Goal: Task Accomplishment & Management: Manage account settings

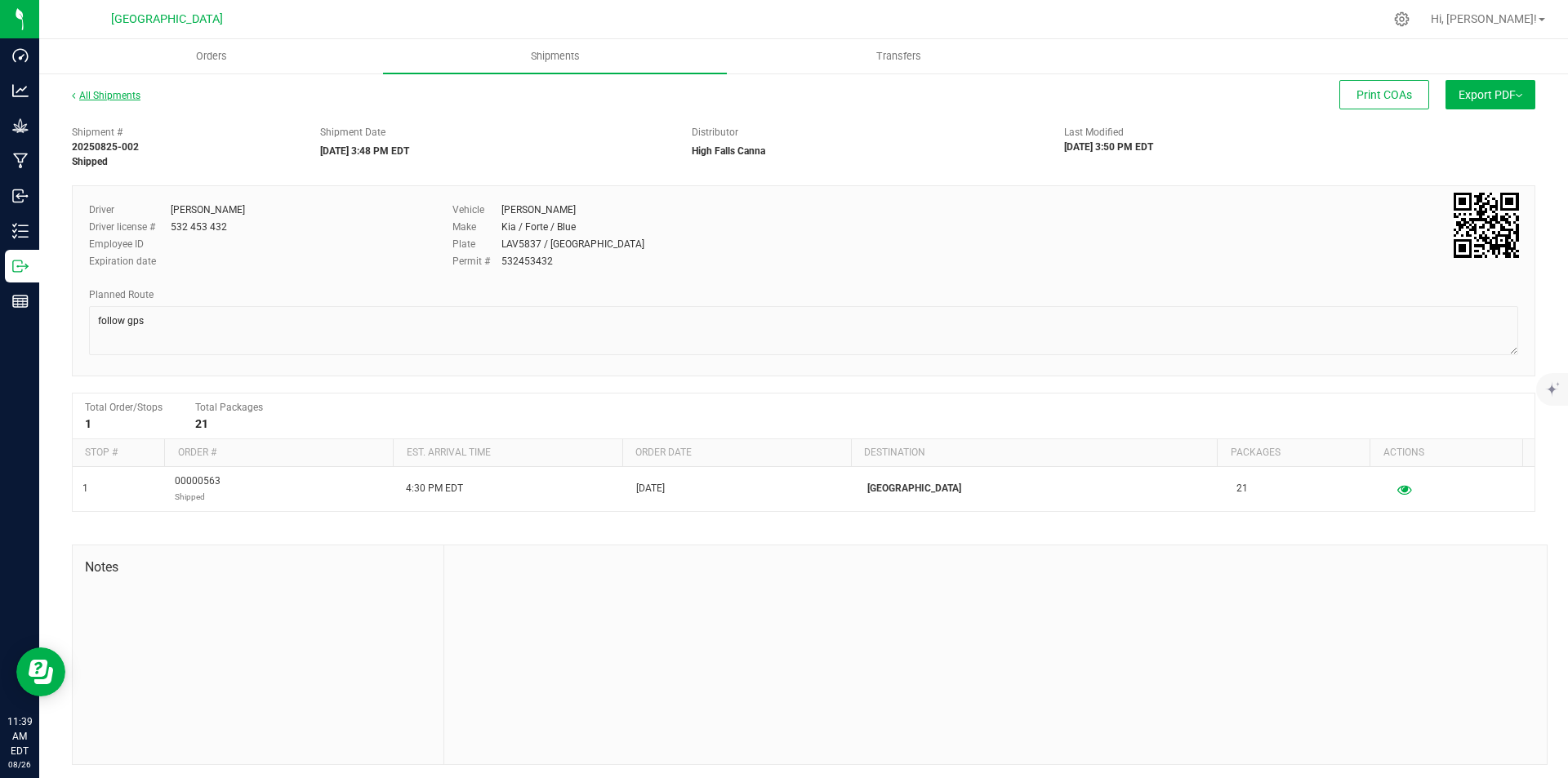
click at [99, 91] on link "All Shipments" at bounding box center [106, 95] width 68 height 11
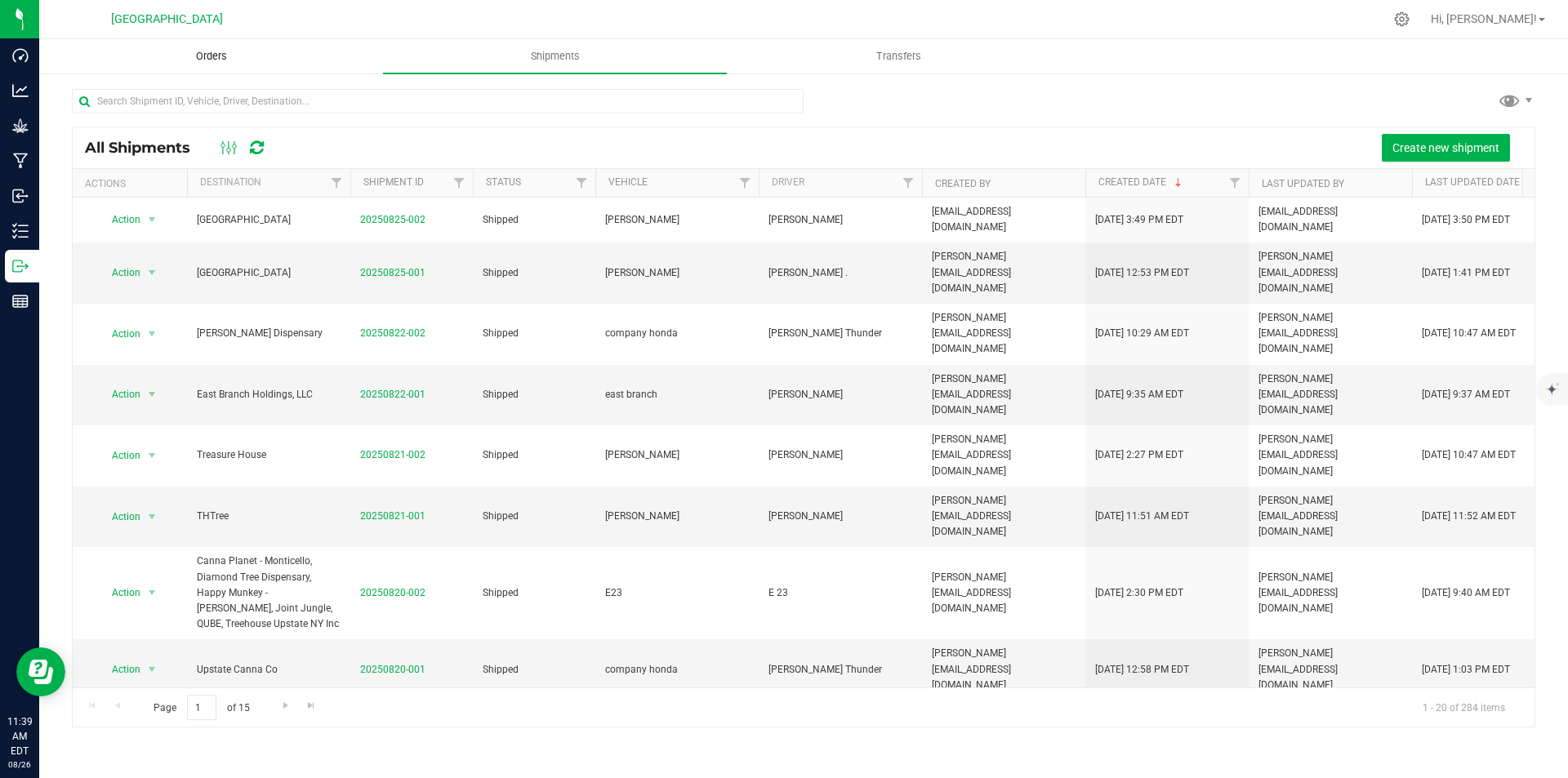
click at [211, 63] on span "Orders" at bounding box center [211, 56] width 75 height 15
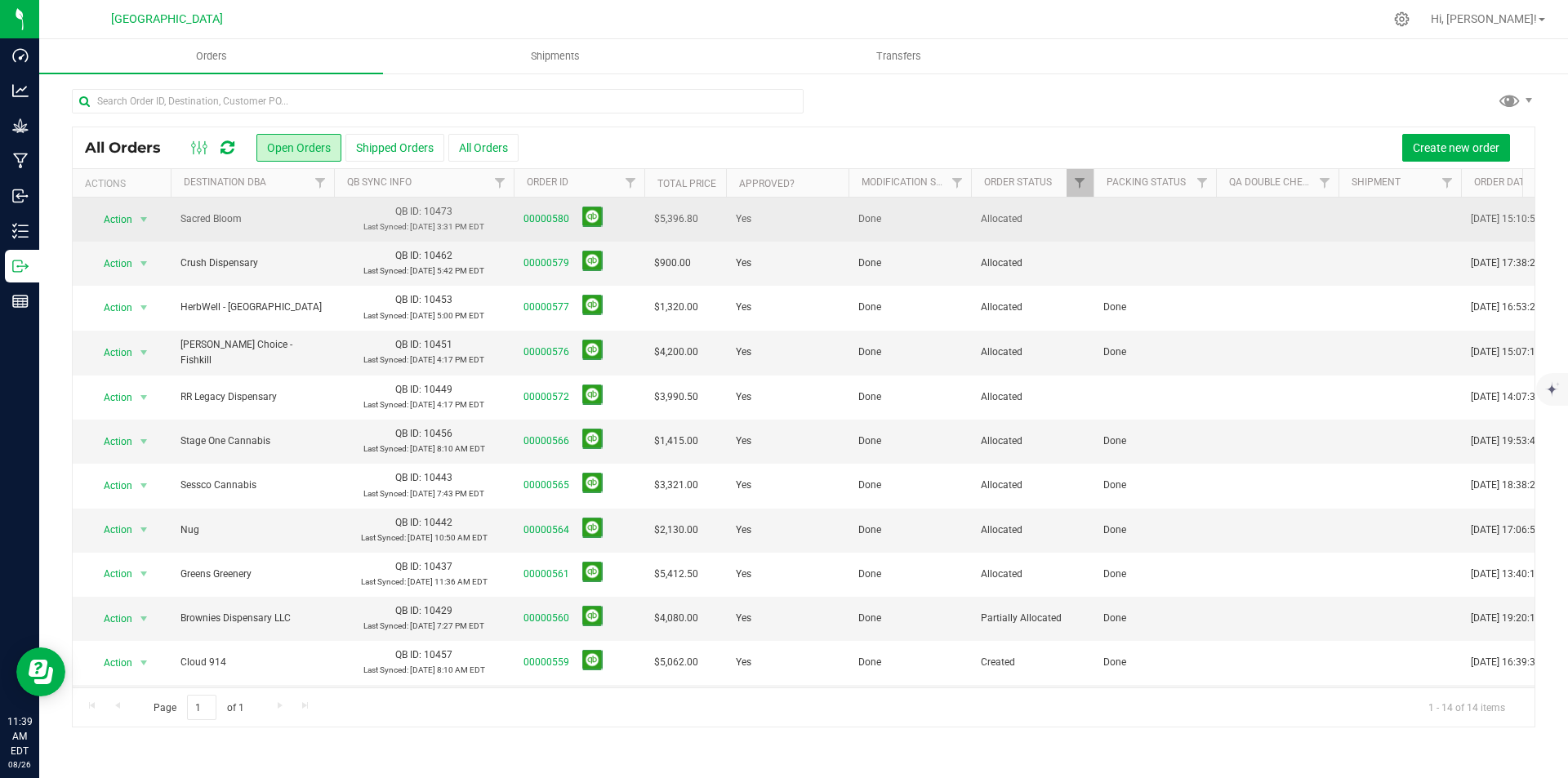
click at [543, 211] on span "00000580" at bounding box center [579, 218] width 111 height 25
click at [543, 214] on link "00000580" at bounding box center [546, 219] width 46 height 16
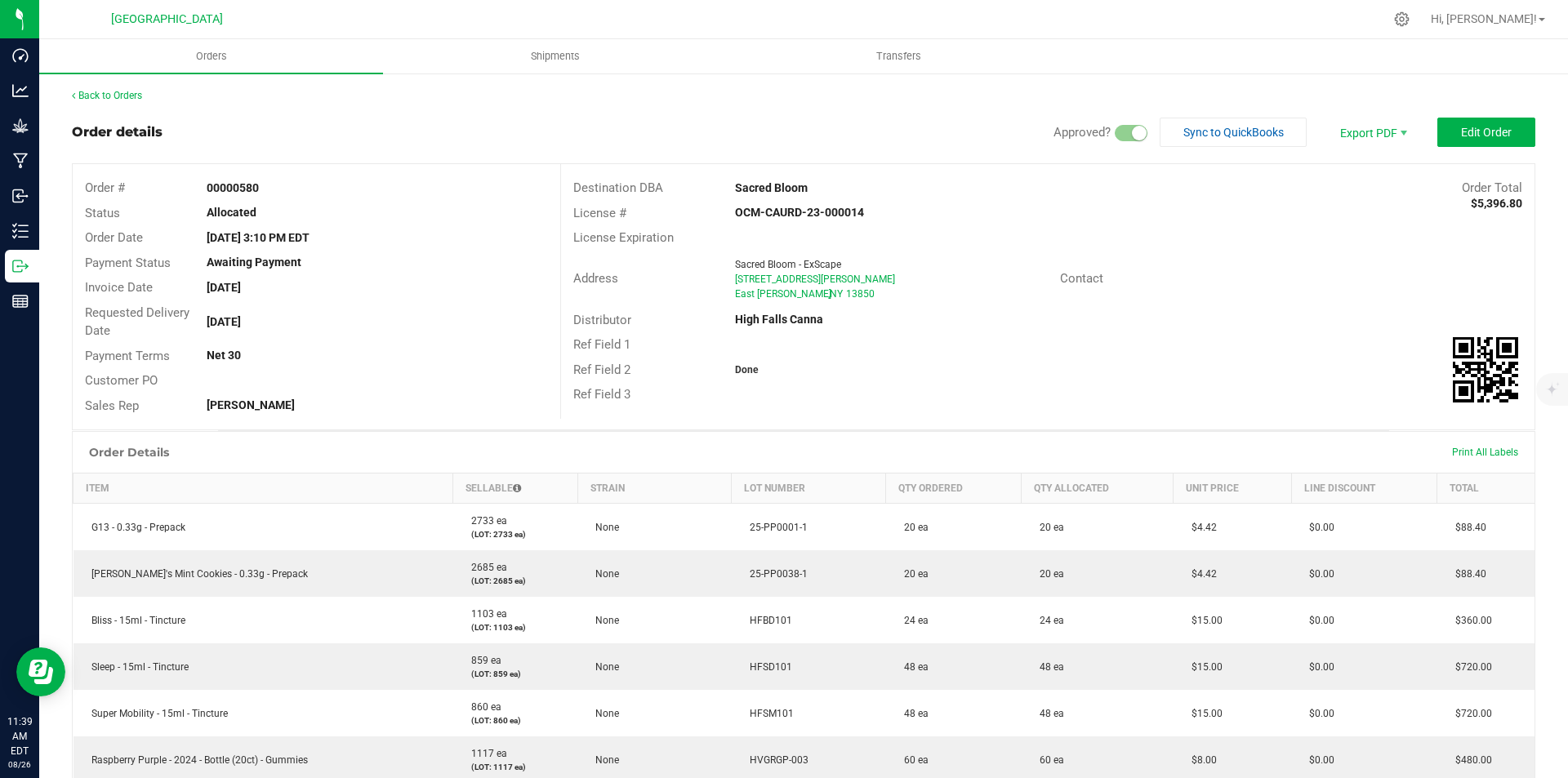
click at [1453, 349] on img at bounding box center [1485, 369] width 65 height 65
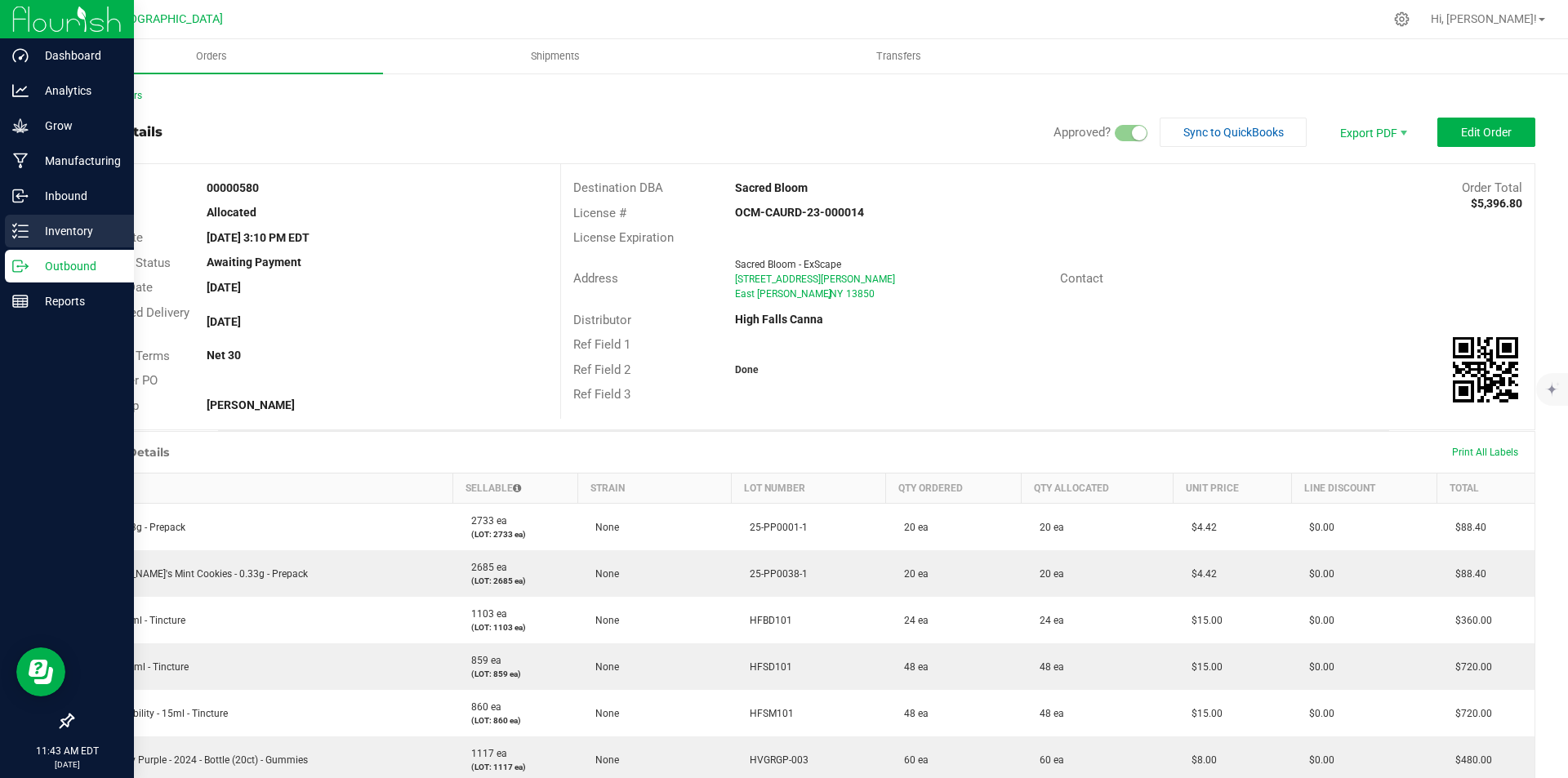
click at [34, 230] on p "Inventory" at bounding box center [77, 230] width 98 height 20
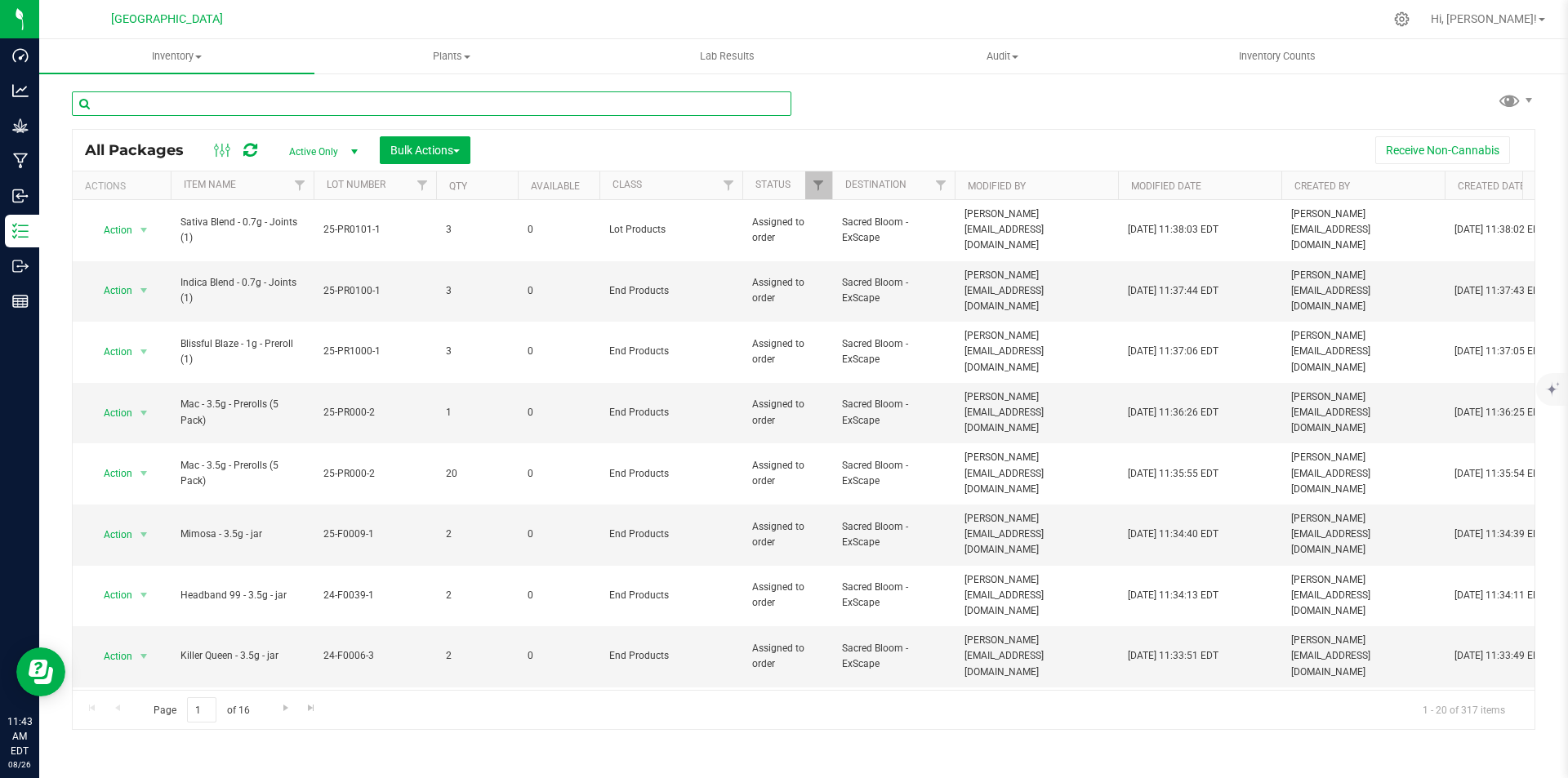
click at [368, 105] on input "text" at bounding box center [432, 104] width 719 height 24
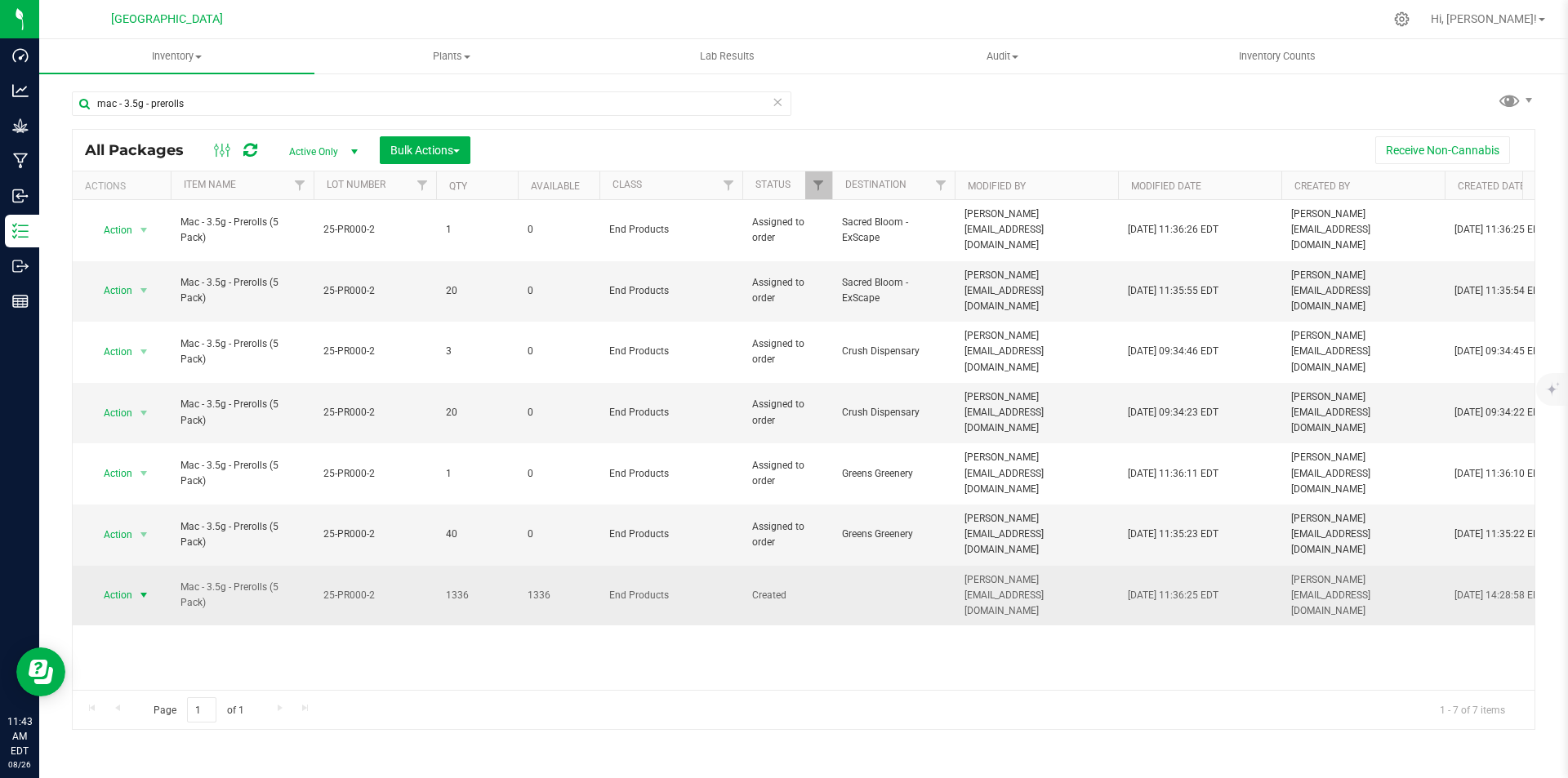
click at [92, 584] on span "Action" at bounding box center [111, 595] width 44 height 23
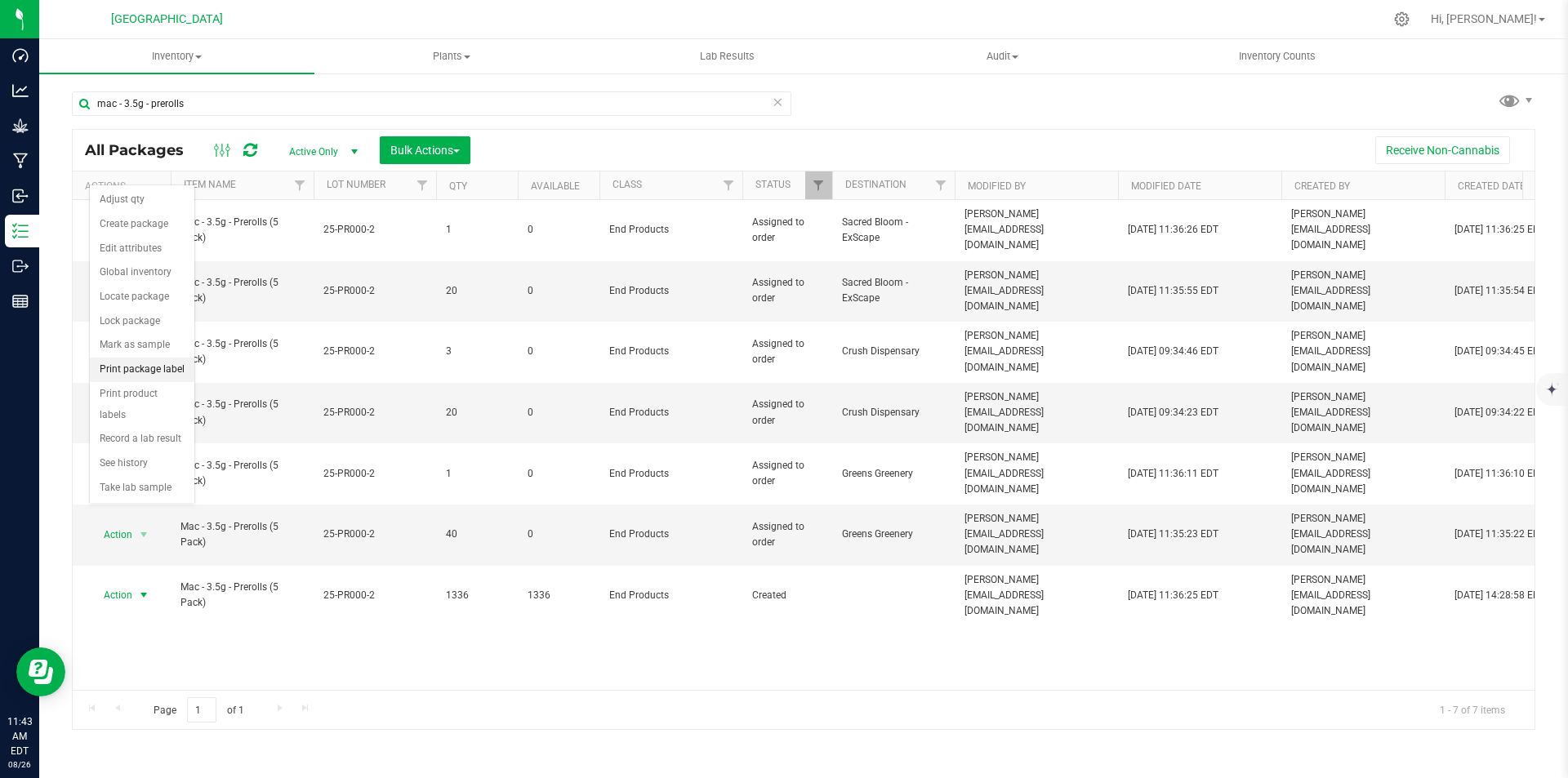
click at [162, 373] on li "Print package label" at bounding box center [142, 370] width 105 height 24
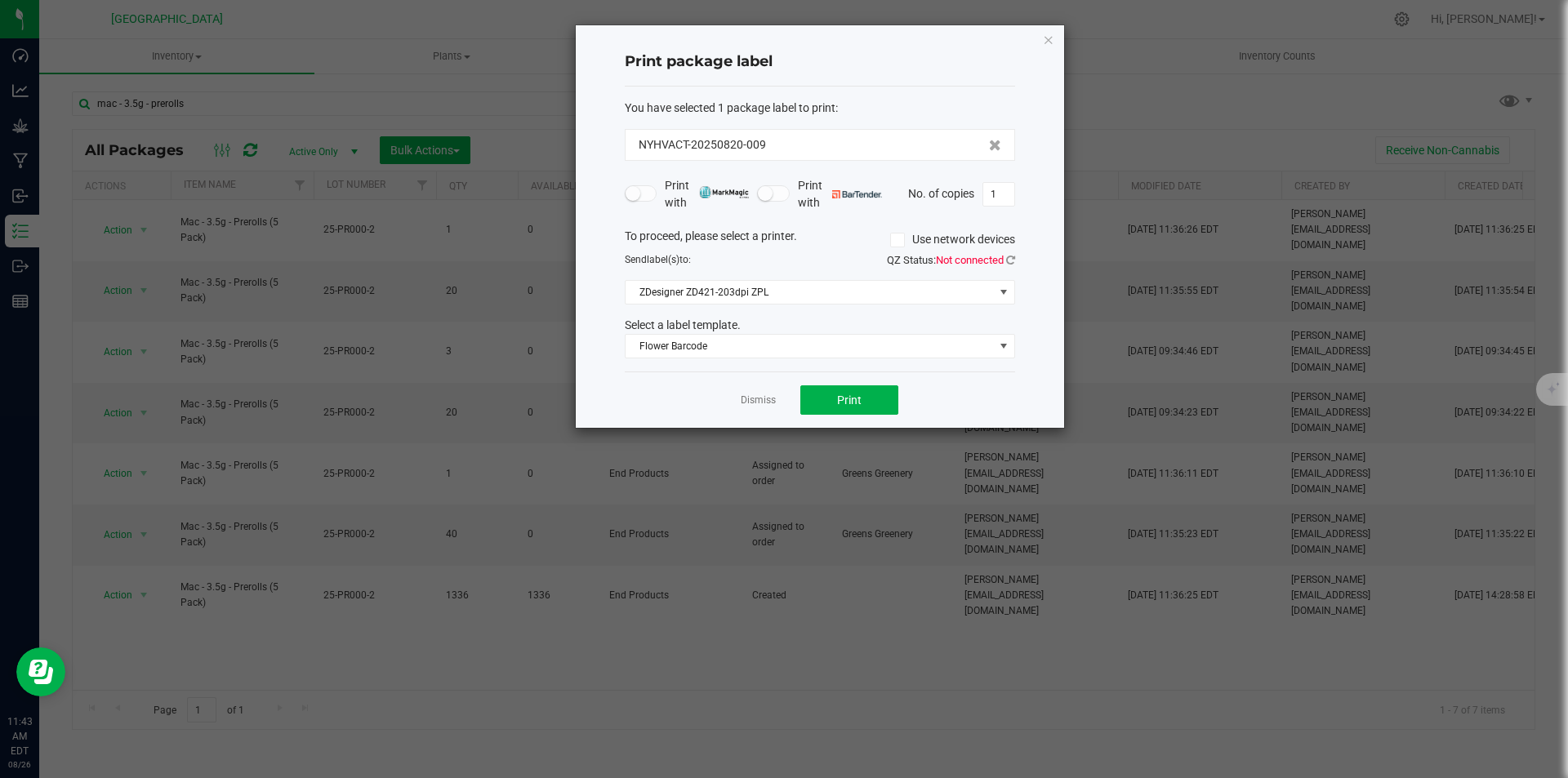
click at [1004, 257] on span "QZ Status: Not connected" at bounding box center [951, 260] width 128 height 12
click at [1009, 256] on icon at bounding box center [1011, 260] width 9 height 10
click at [855, 408] on button "Print" at bounding box center [849, 400] width 98 height 29
click at [1046, 45] on icon "button" at bounding box center [1048, 39] width 11 height 20
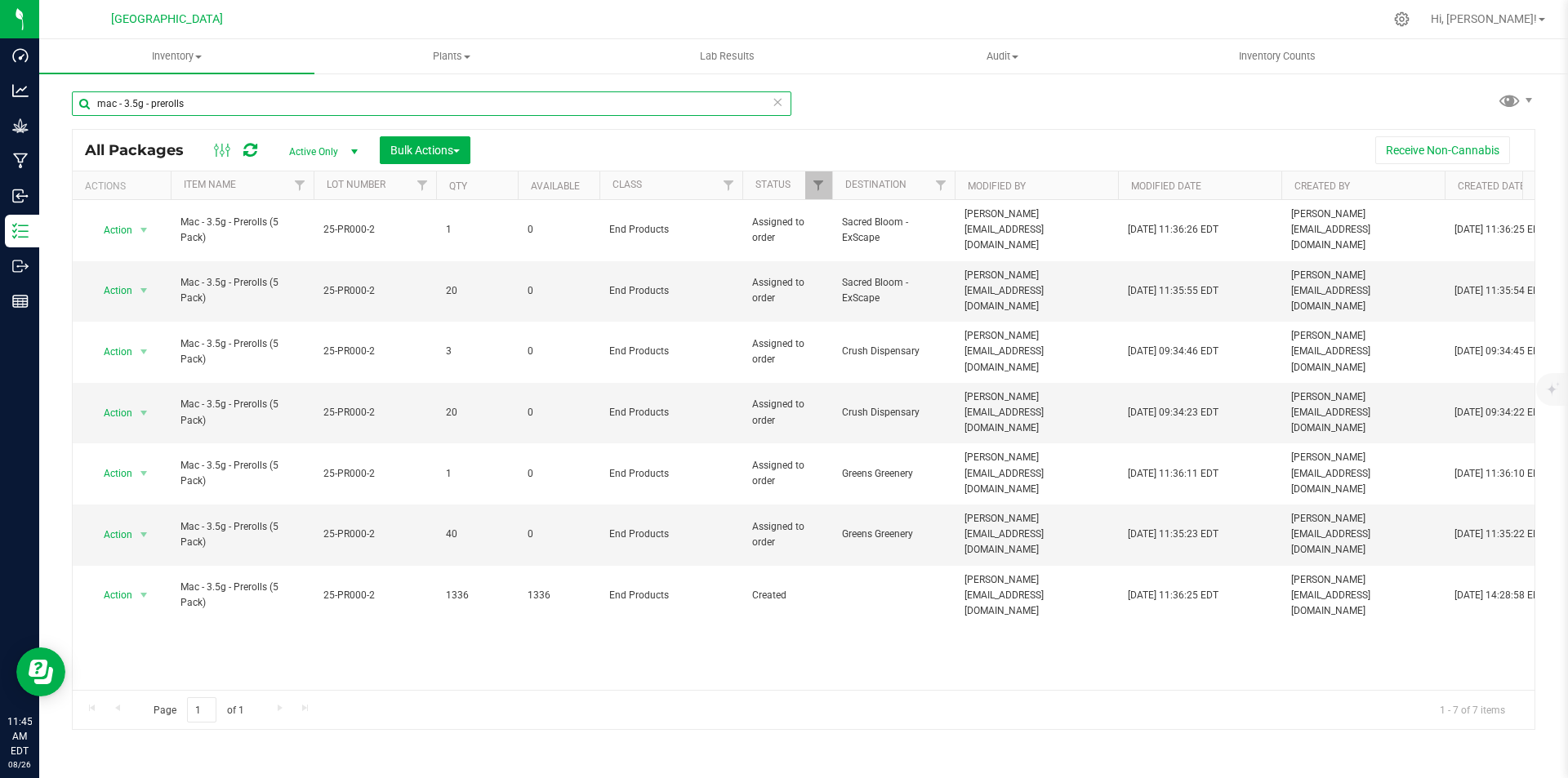
drag, startPoint x: 115, startPoint y: 103, endPoint x: 426, endPoint y: 86, distance: 311.5
click at [117, 103] on input "mac - 3.5g - prerolls" at bounding box center [432, 104] width 719 height 24
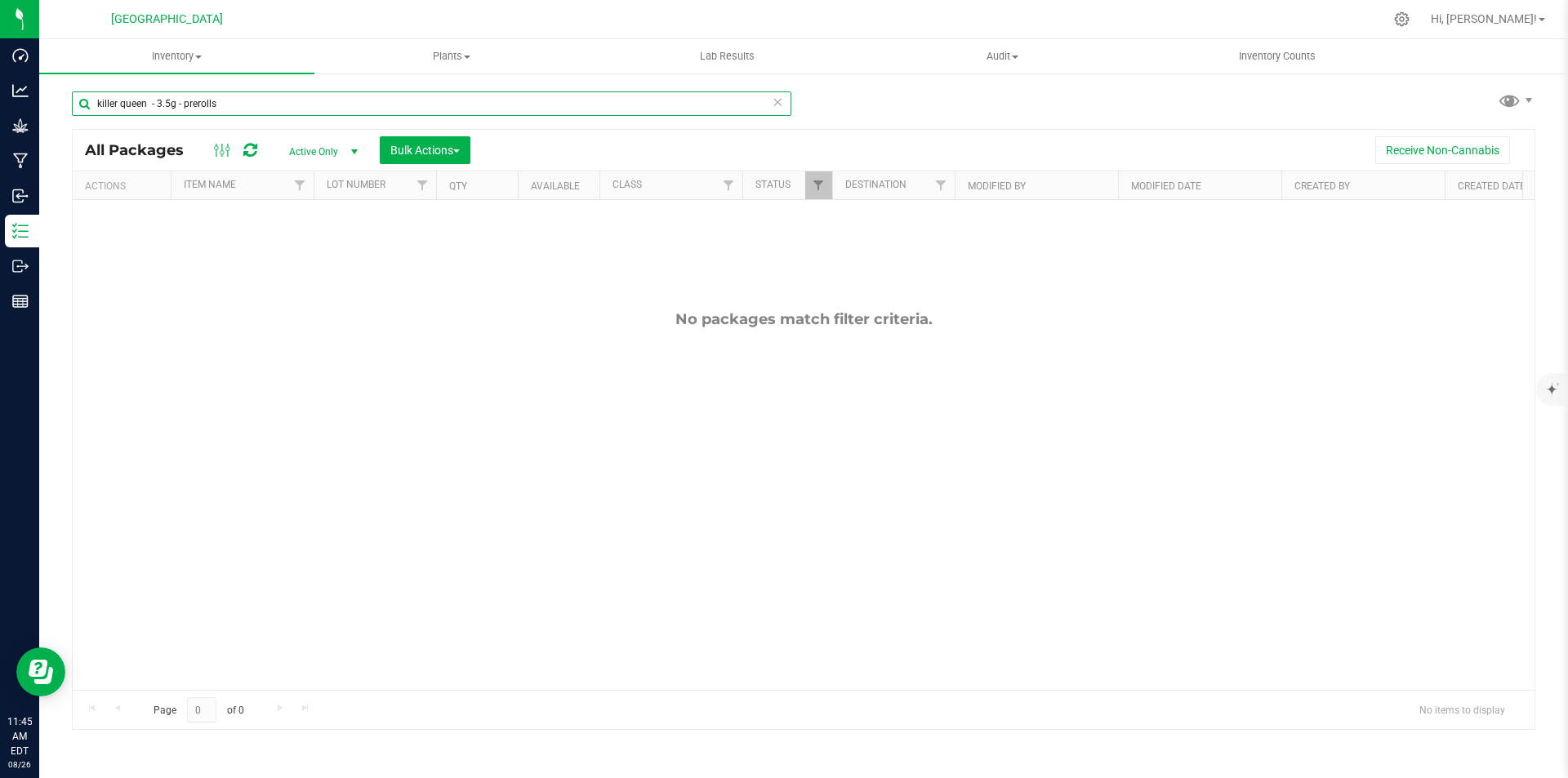
click at [224, 109] on input "killer queen - 3.5g - prerolls" at bounding box center [432, 104] width 719 height 24
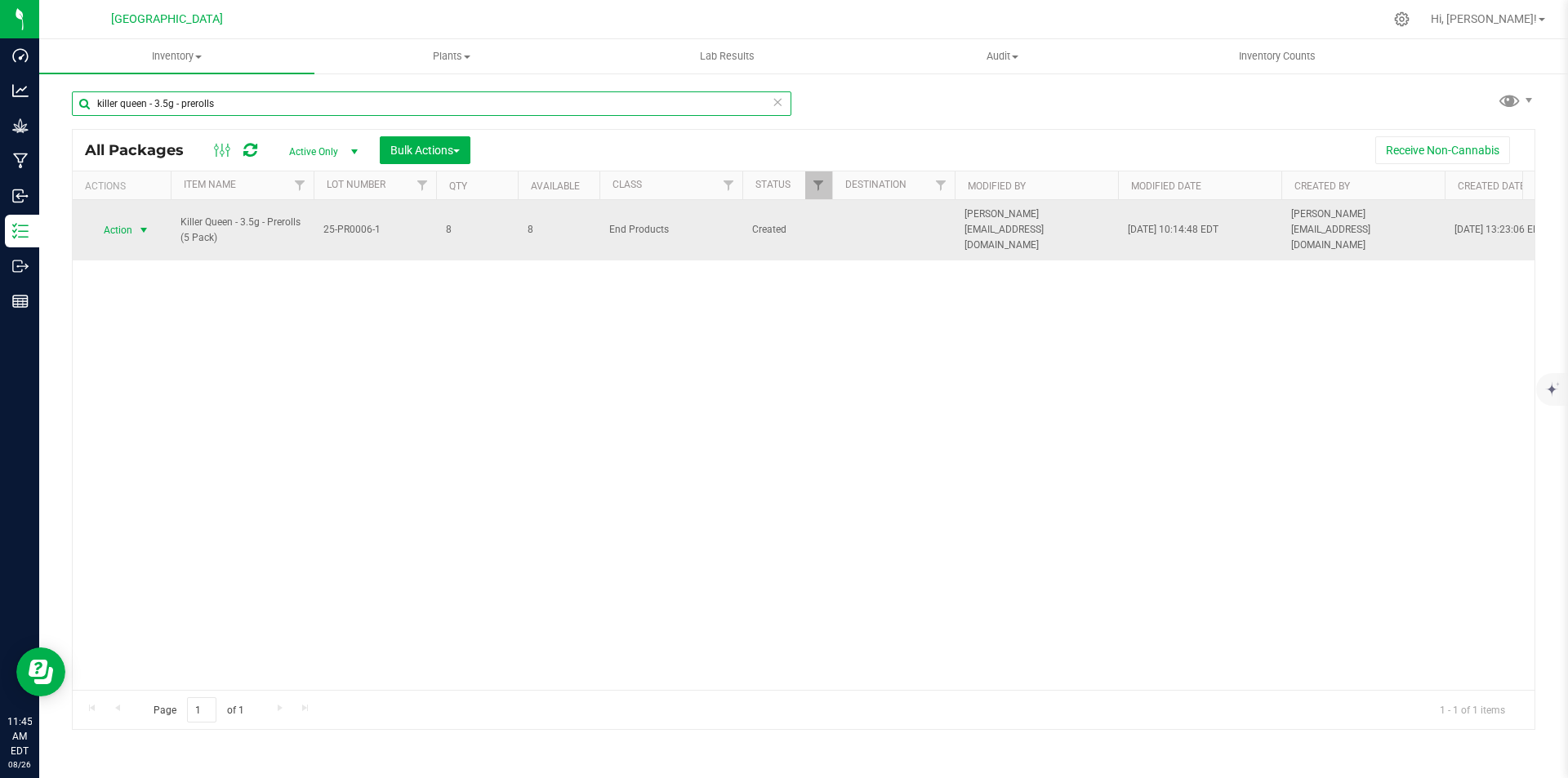
type input "killer queen - 3.5g - prerolls"
click at [150, 224] on span "select" at bounding box center [143, 230] width 13 height 13
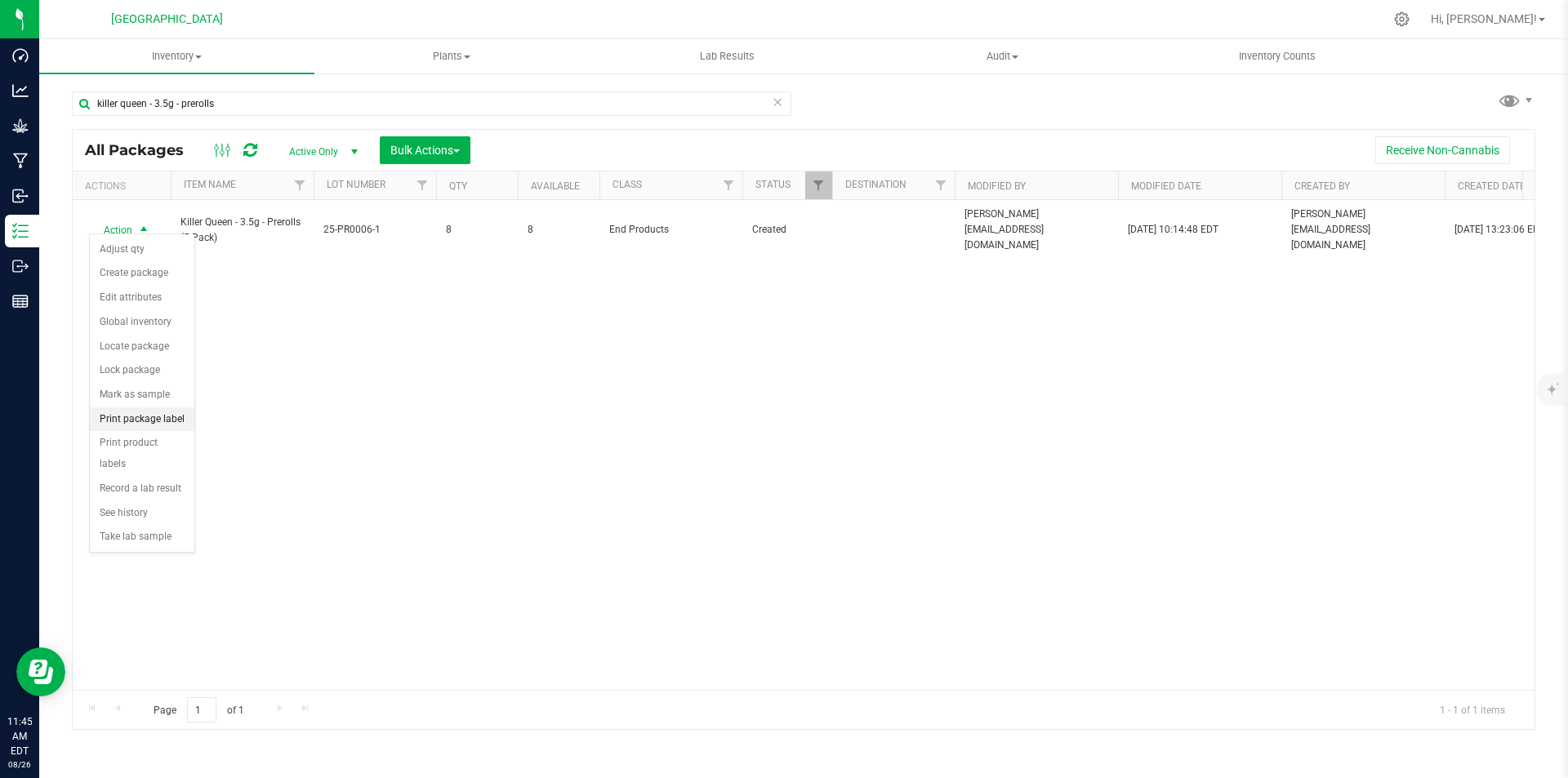
click at [148, 416] on li "Print package label" at bounding box center [142, 419] width 105 height 24
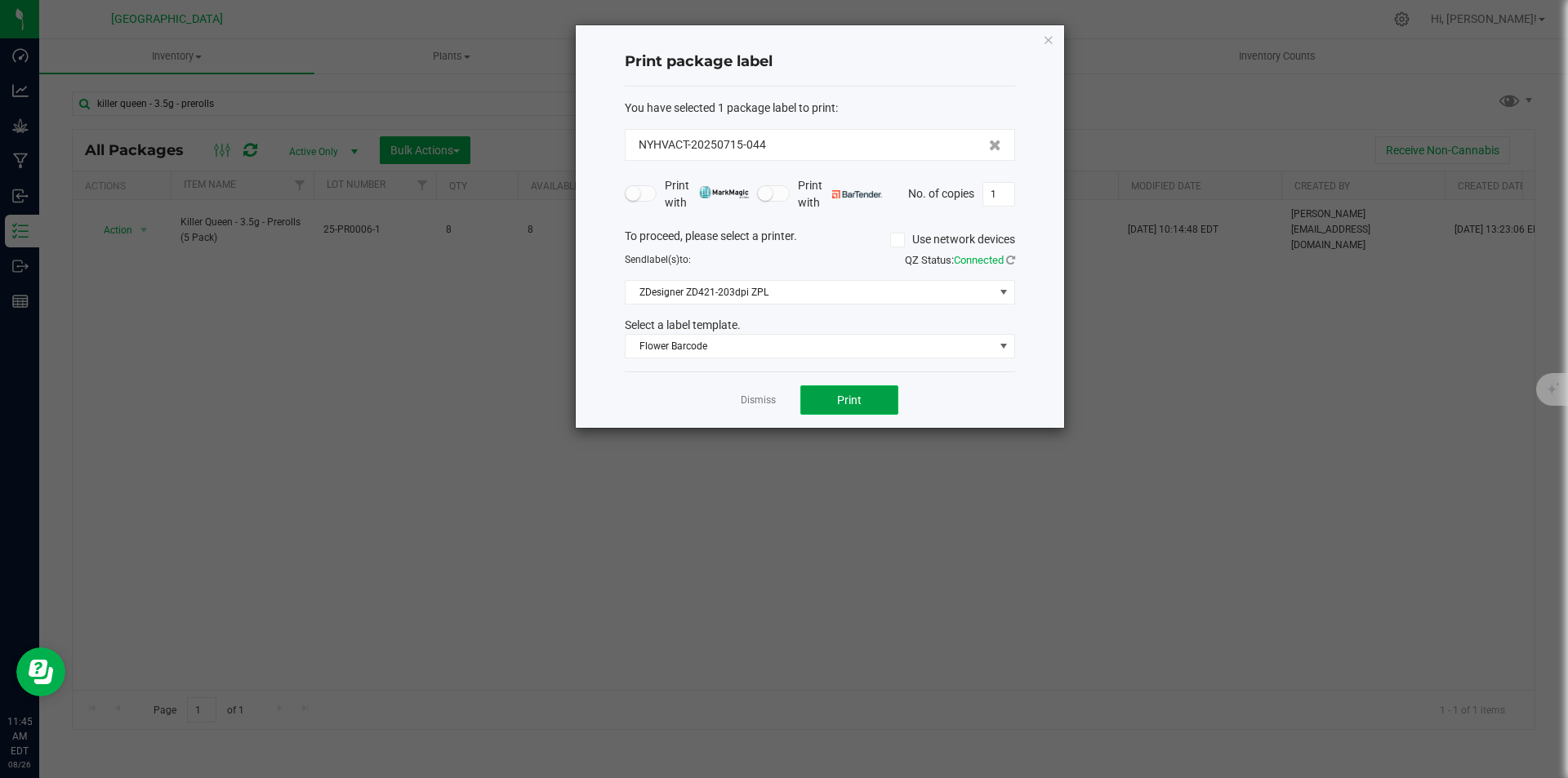
click at [862, 412] on button "Print" at bounding box center [849, 400] width 98 height 29
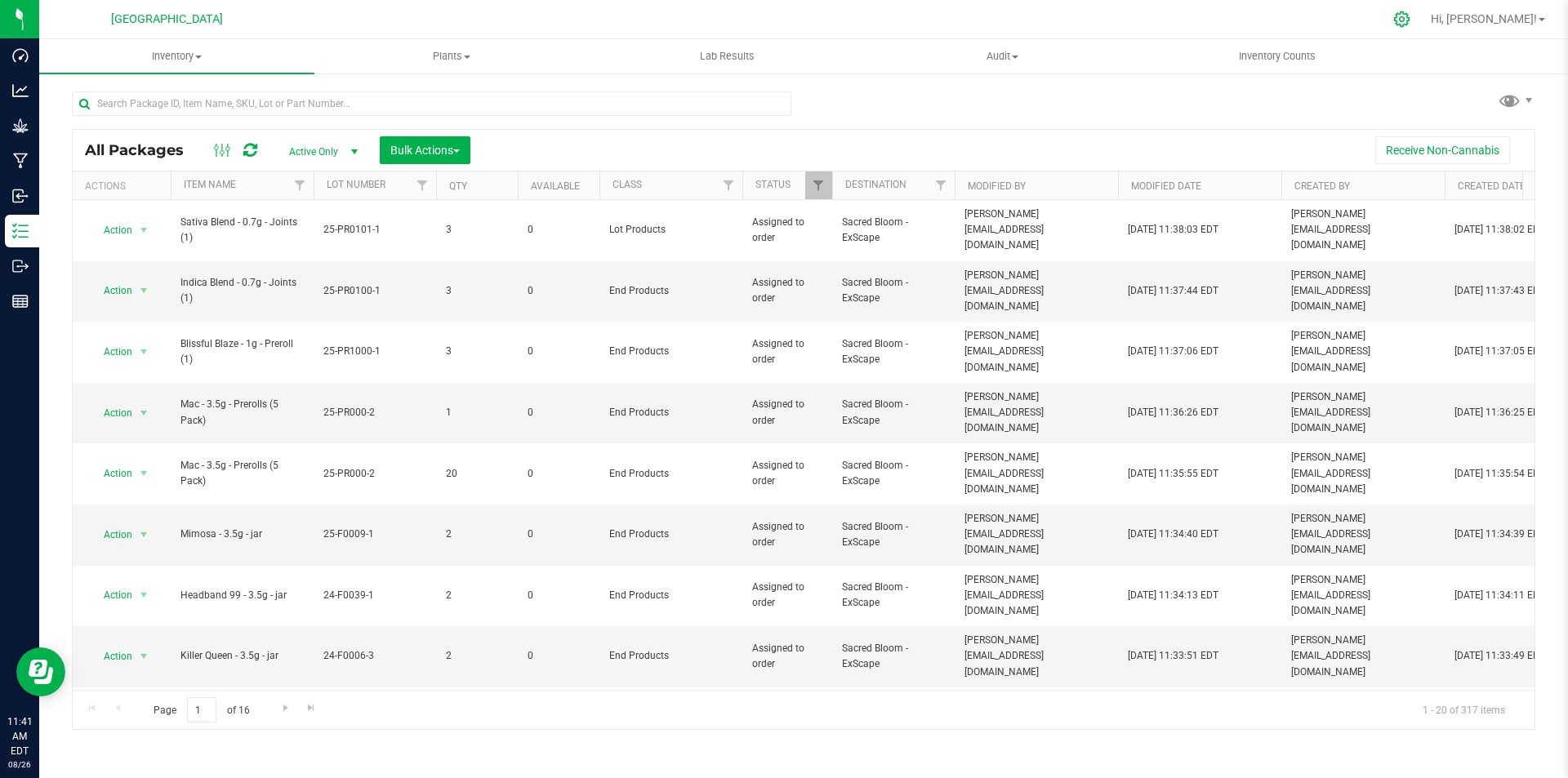
click at [1410, 18] on icon at bounding box center [1402, 19] width 17 height 17
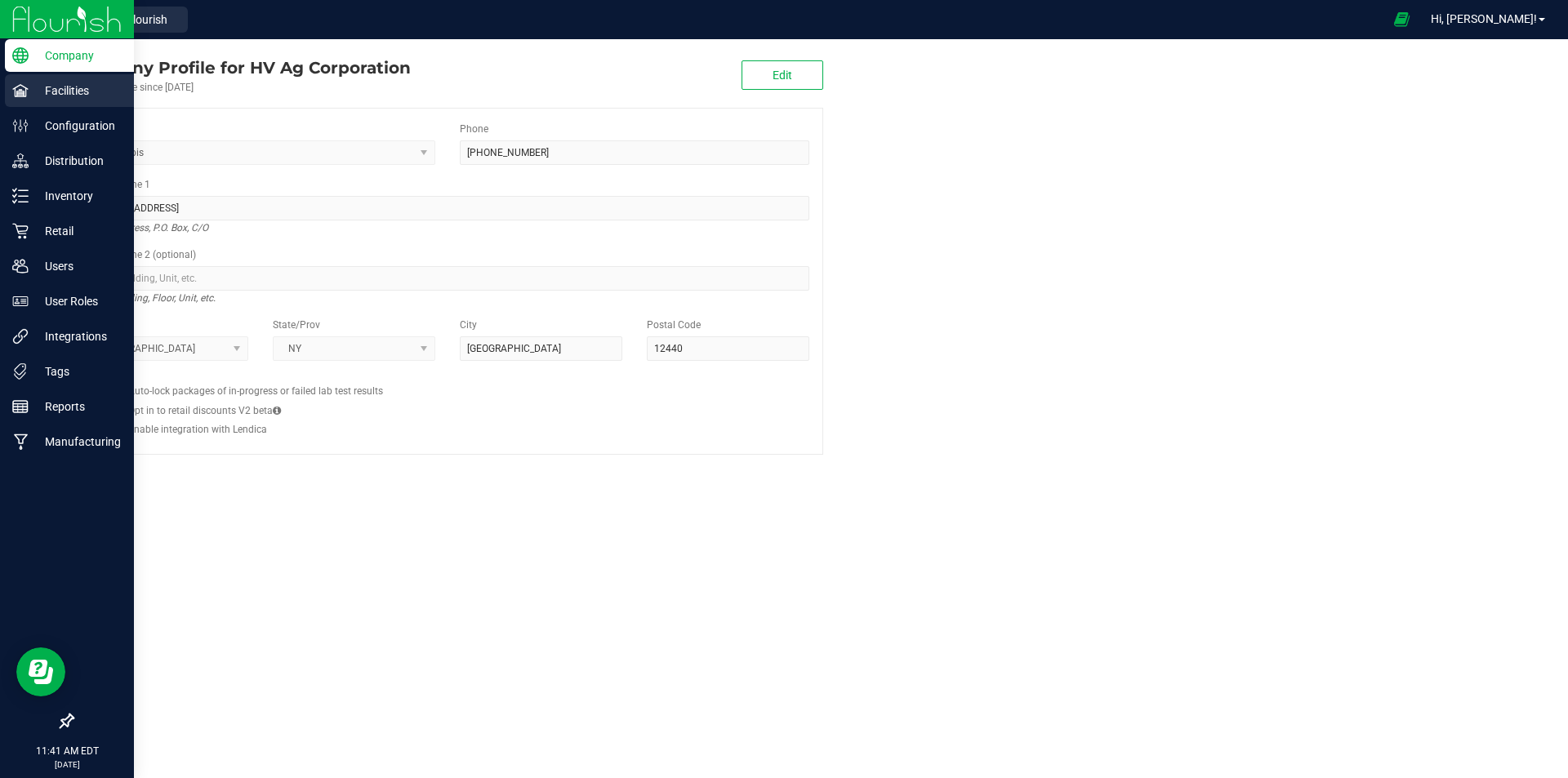
click at [28, 94] on icon at bounding box center [20, 90] width 16 height 16
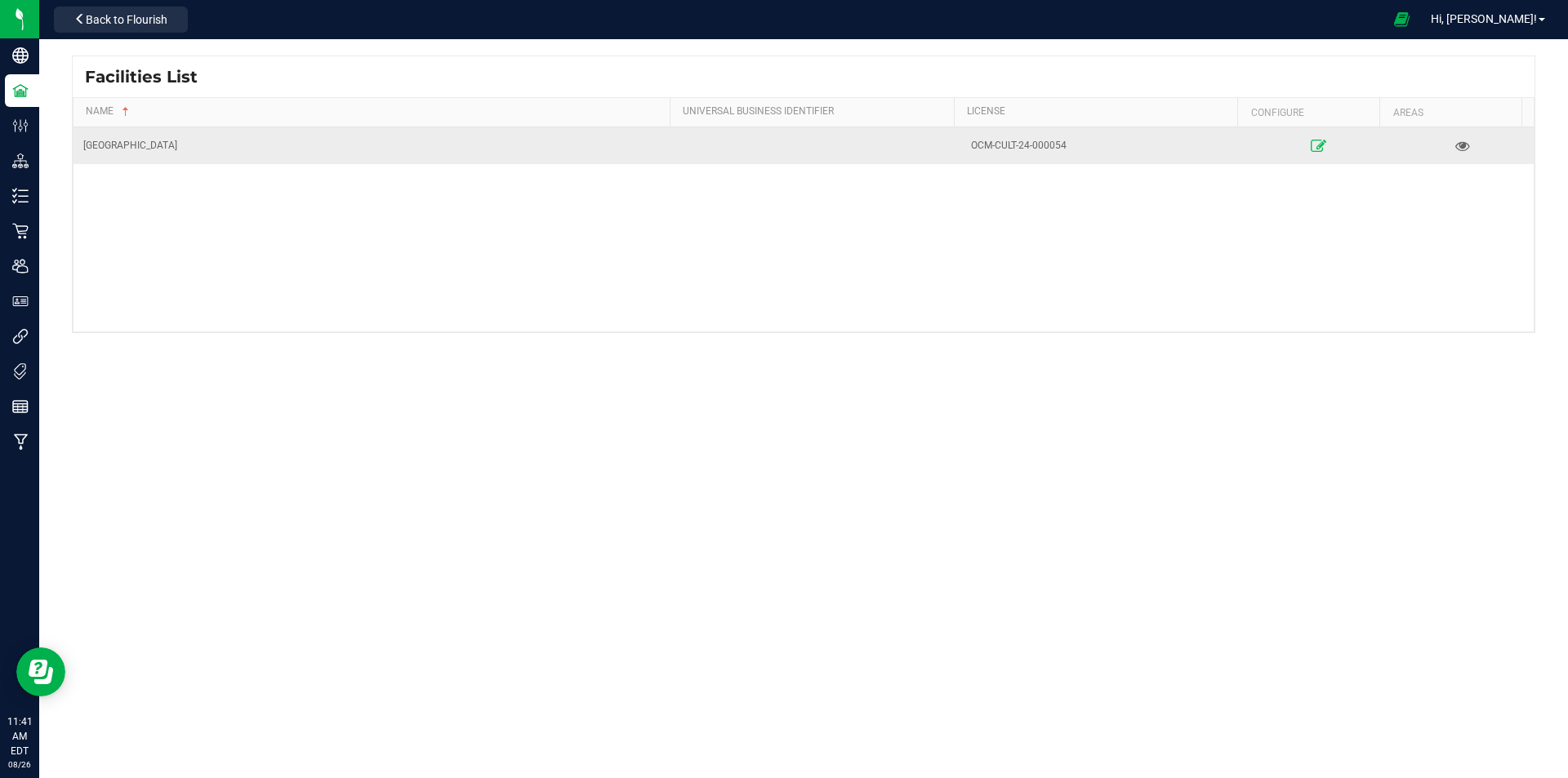
click at [1299, 140] on link at bounding box center [1318, 146] width 135 height 26
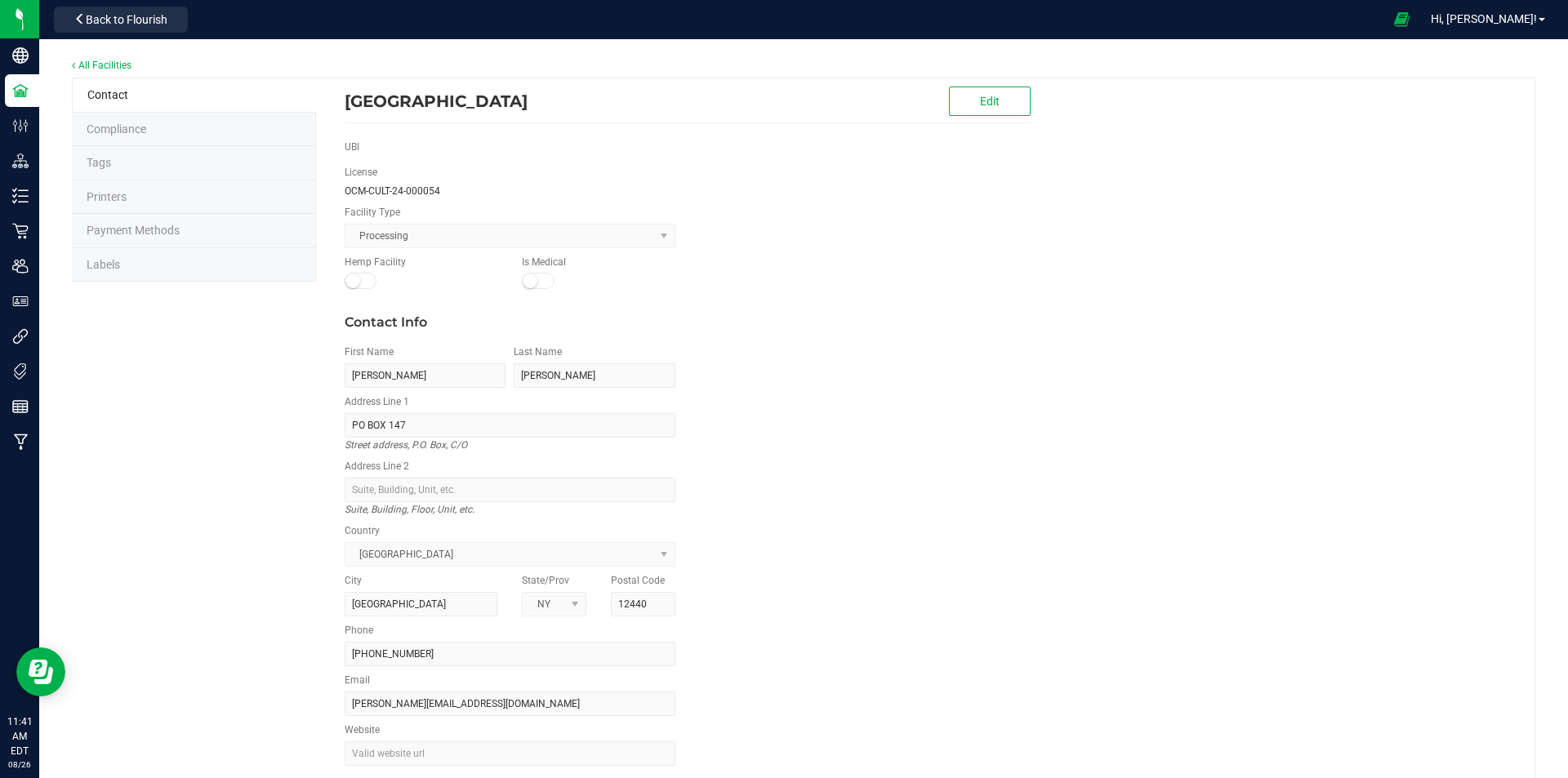
click at [134, 259] on li "Labels" at bounding box center [194, 265] width 244 height 35
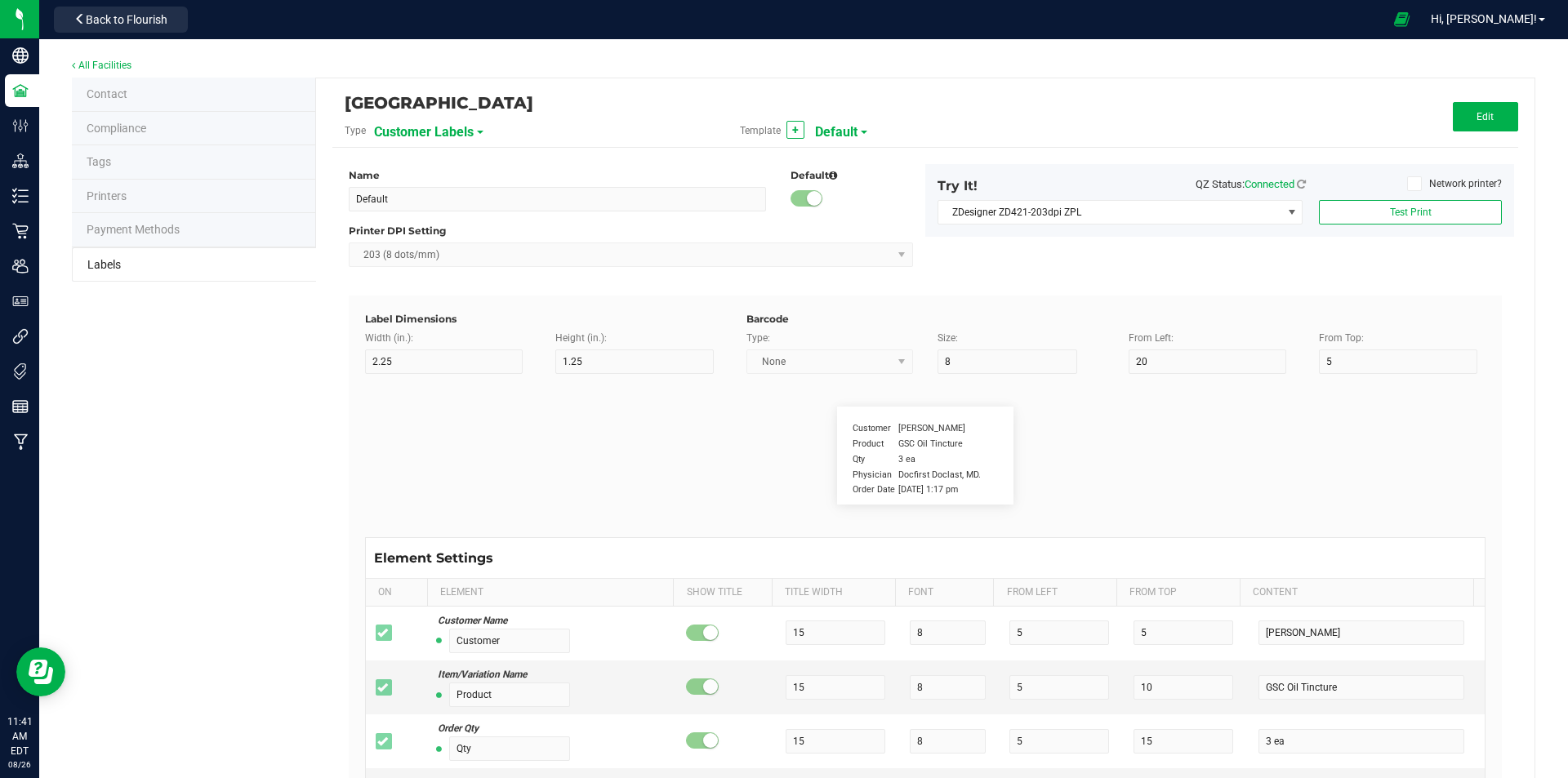
click at [839, 139] on span "Default" at bounding box center [836, 133] width 42 height 28
click at [429, 129] on span "Customer Labels" at bounding box center [423, 133] width 100 height 28
click at [296, 458] on div "Contact Compliance Tags Printers Payment Methods Labels High Falls Canna [GEOGR…" at bounding box center [804, 614] width 1463 height 1075
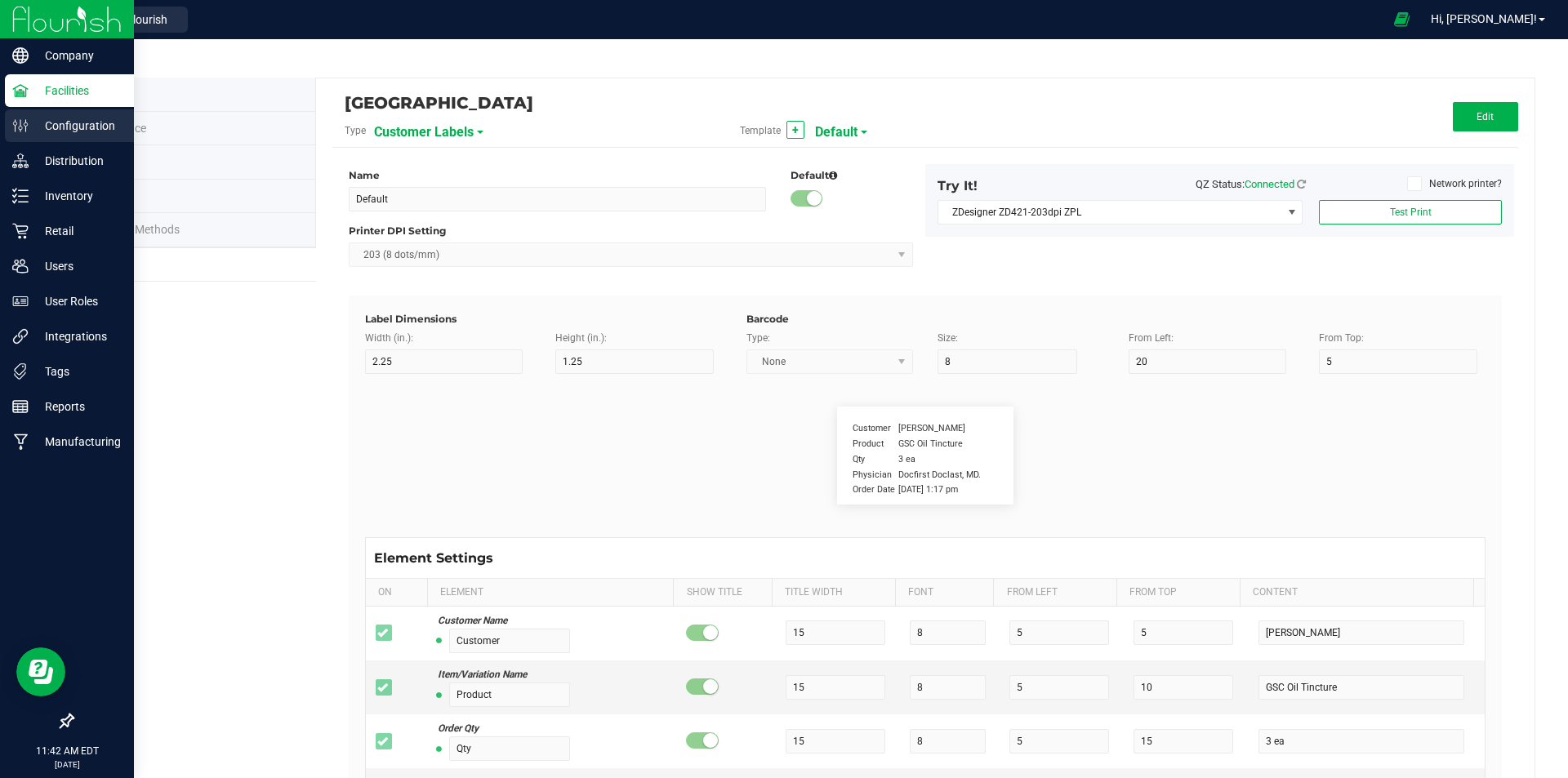
click at [72, 132] on p "Configuration" at bounding box center [77, 126] width 98 height 20
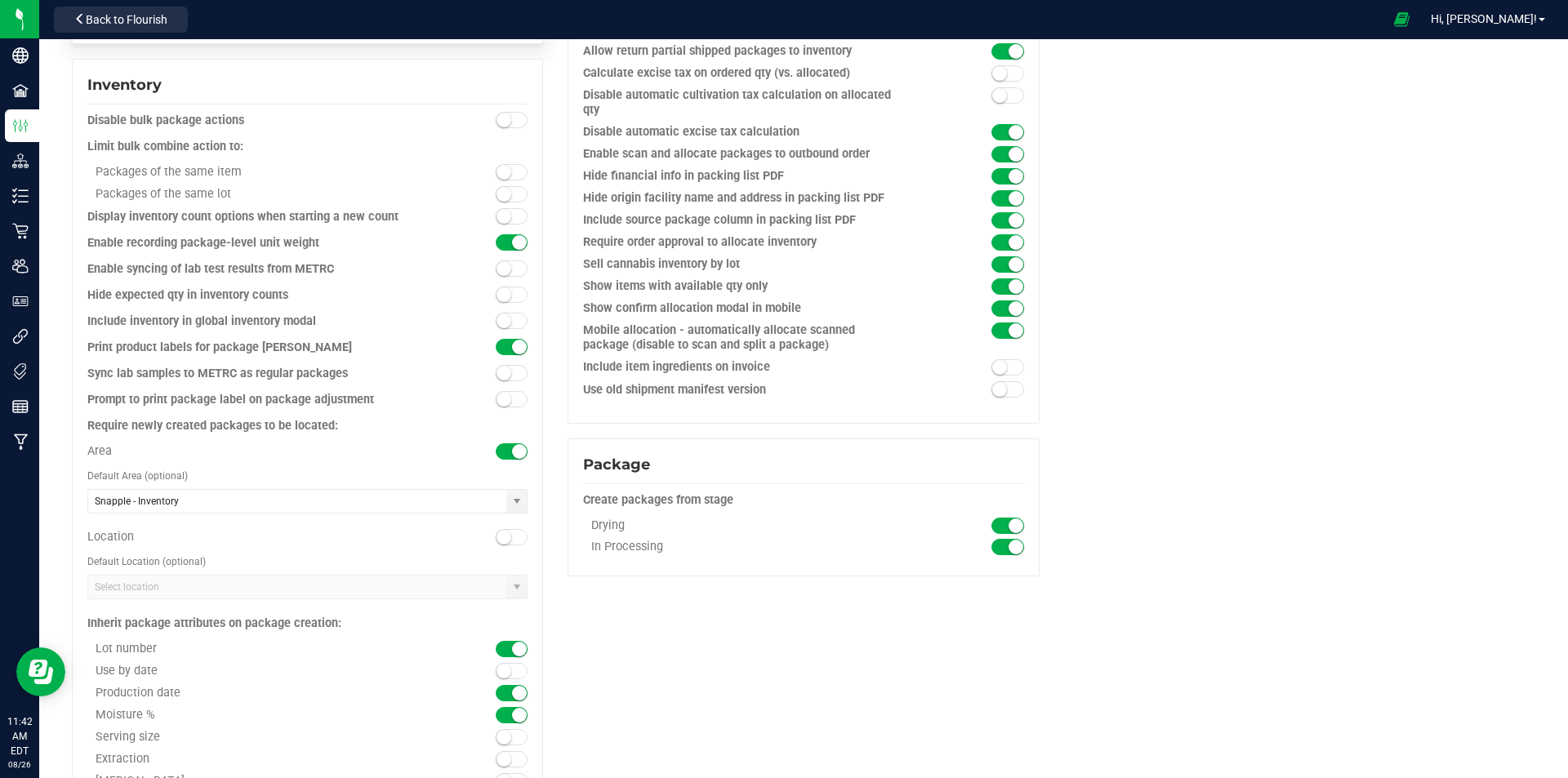
scroll to position [1452, 0]
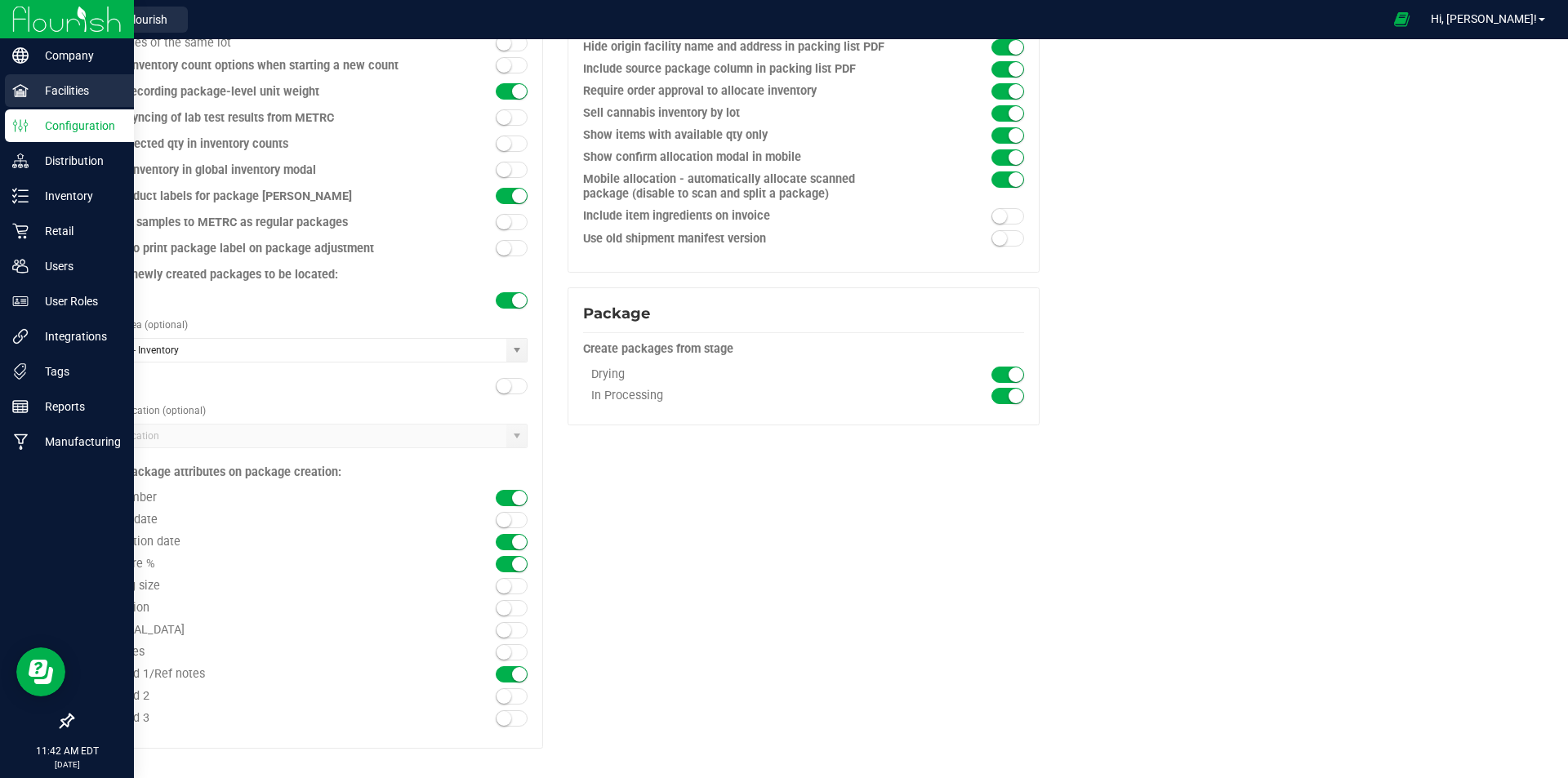
click at [29, 88] on p "Facilities" at bounding box center [77, 90] width 98 height 20
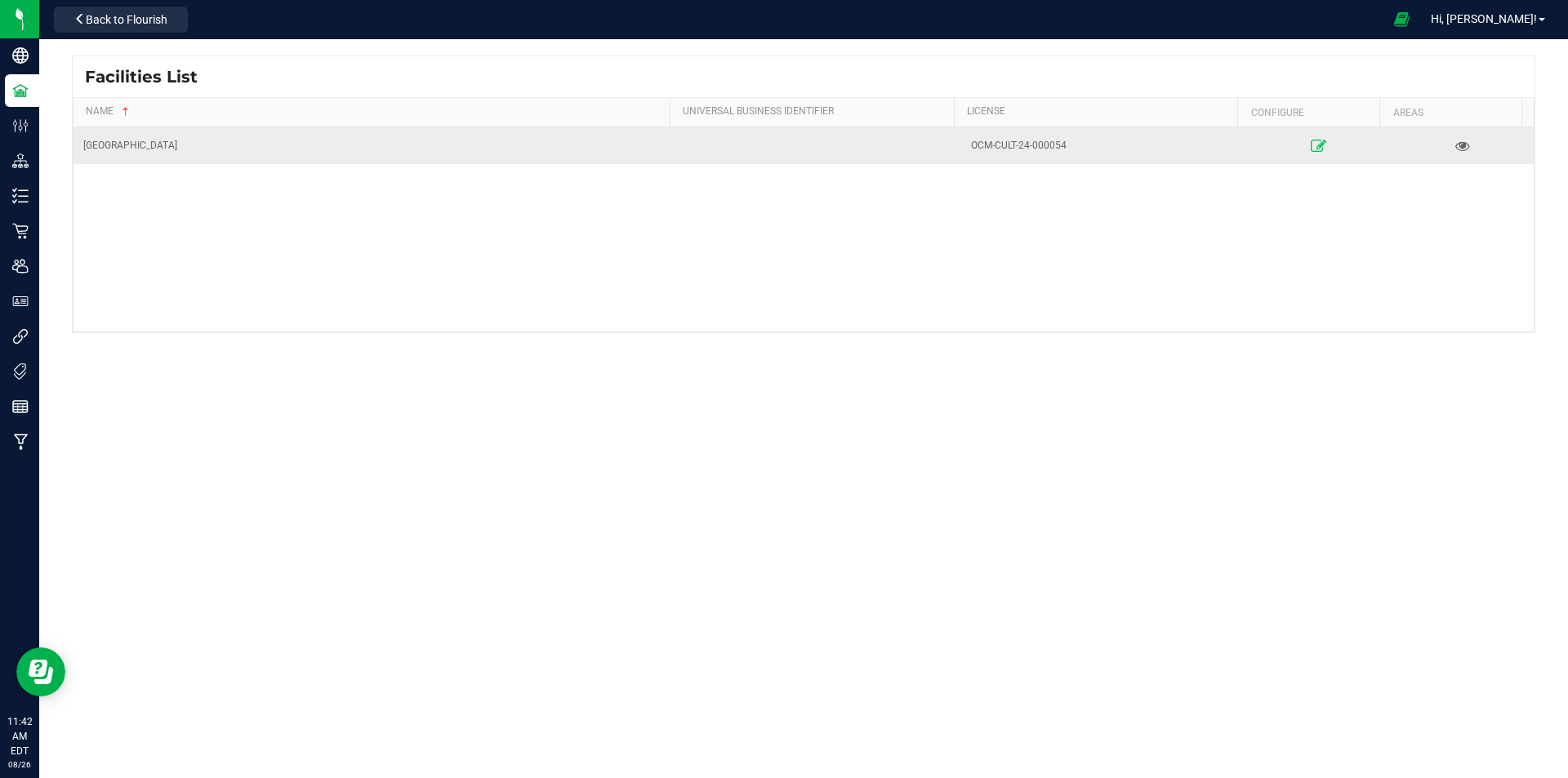
click at [1300, 146] on link at bounding box center [1318, 146] width 135 height 26
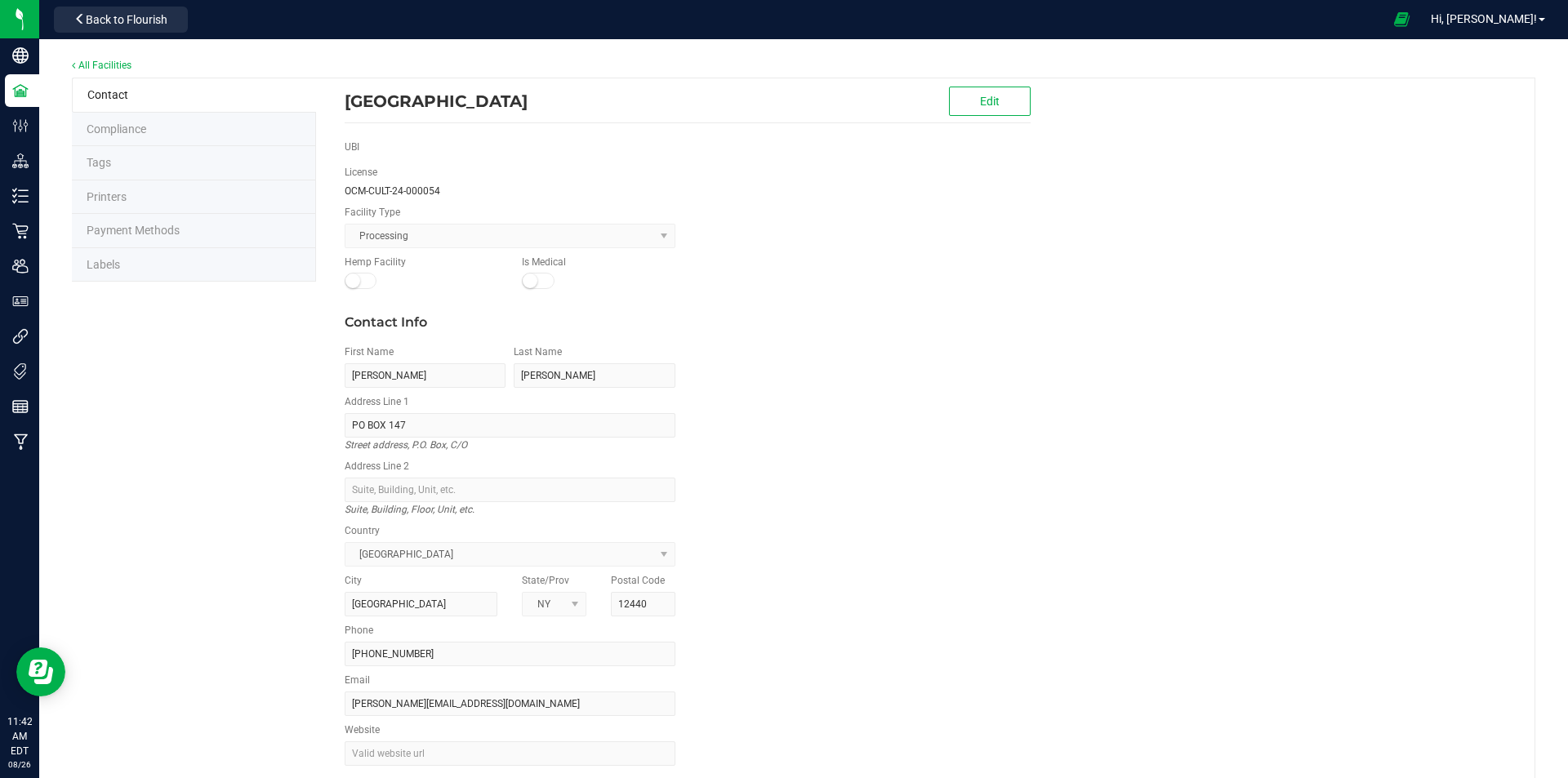
click at [153, 259] on li "Labels" at bounding box center [194, 265] width 244 height 35
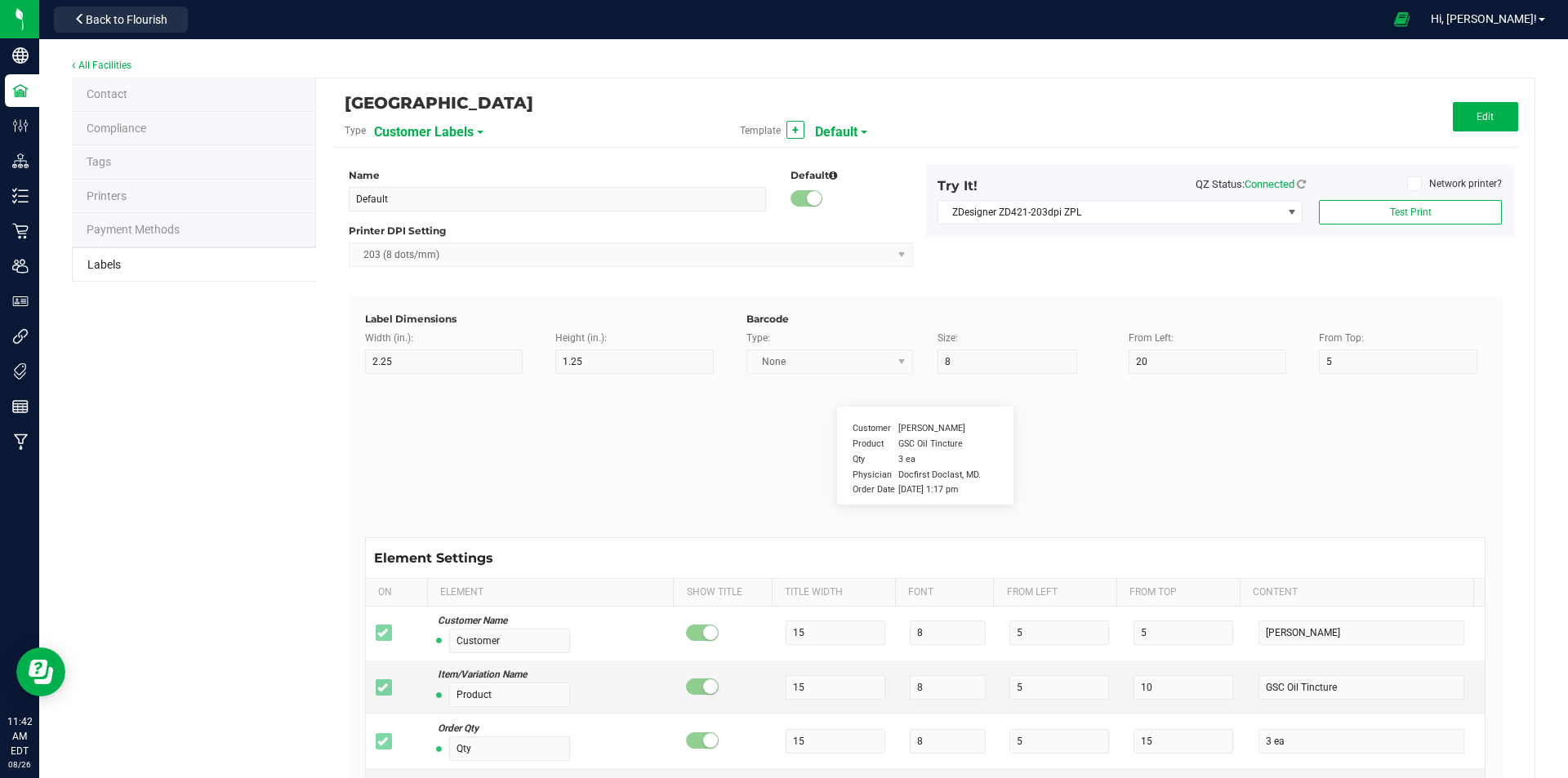
click at [470, 130] on span "Customer Labels" at bounding box center [423, 133] width 100 height 28
